Goal: Task Accomplishment & Management: Use online tool/utility

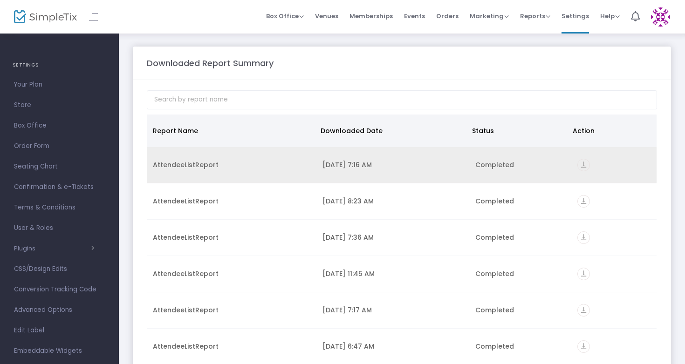
click at [579, 166] on icon "vertical_align_bottom" at bounding box center [583, 165] width 13 height 13
